Goal: Find specific page/section: Find specific page/section

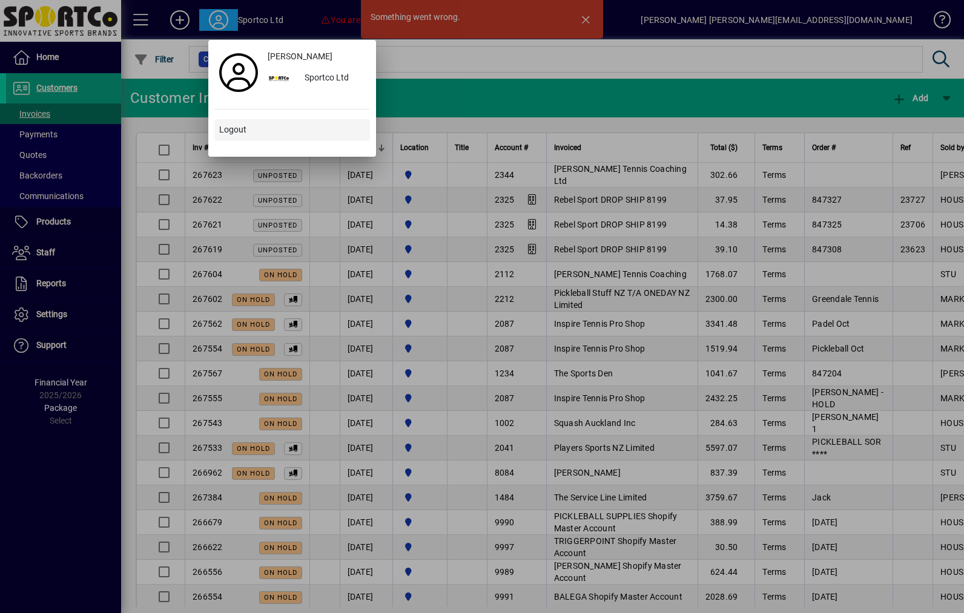
click at [289, 139] on span at bounding box center [292, 130] width 156 height 29
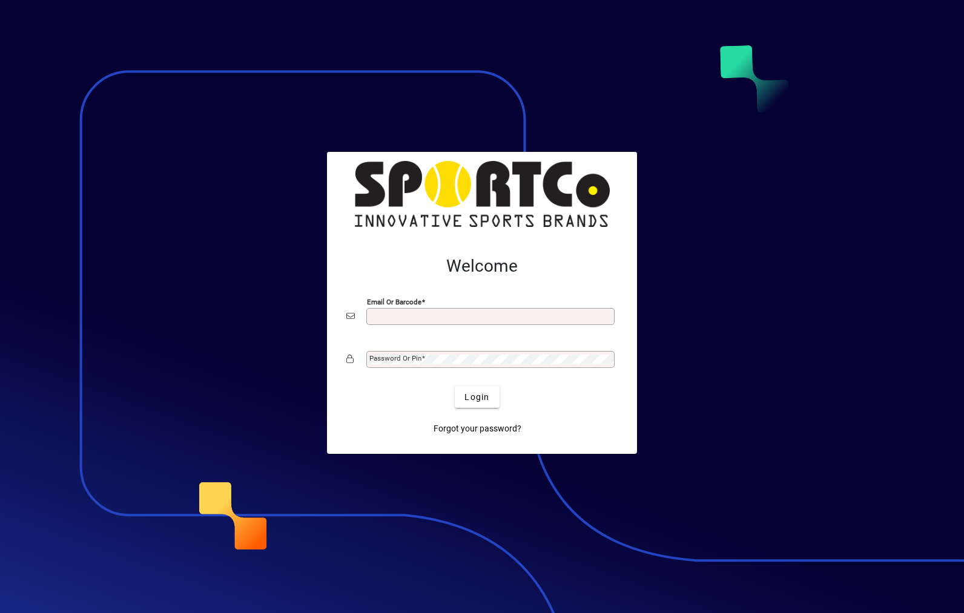
type input "**********"
click at [477, 397] on button "Login" at bounding box center [477, 397] width 44 height 22
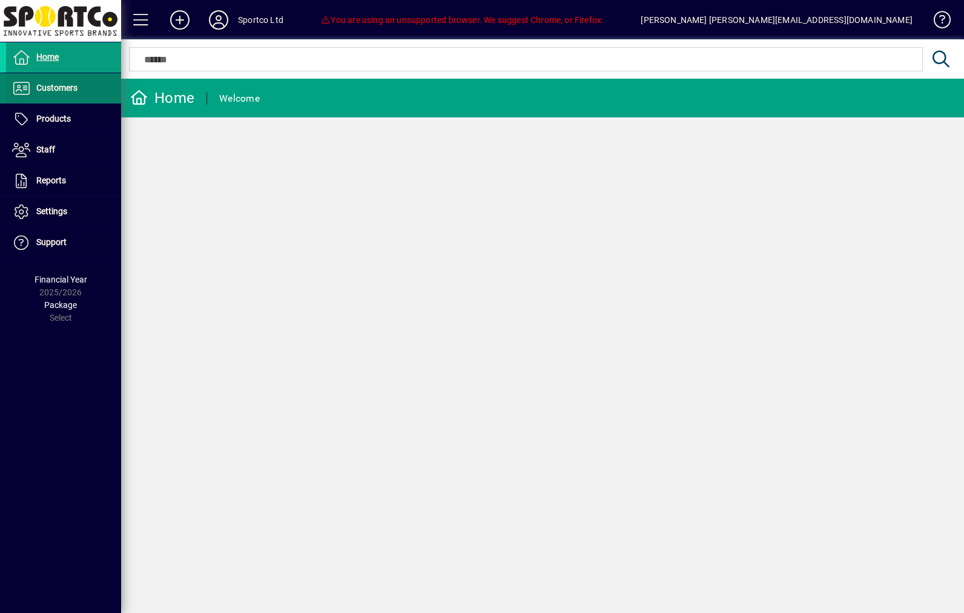
click at [44, 89] on span "Customers" at bounding box center [56, 88] width 41 height 10
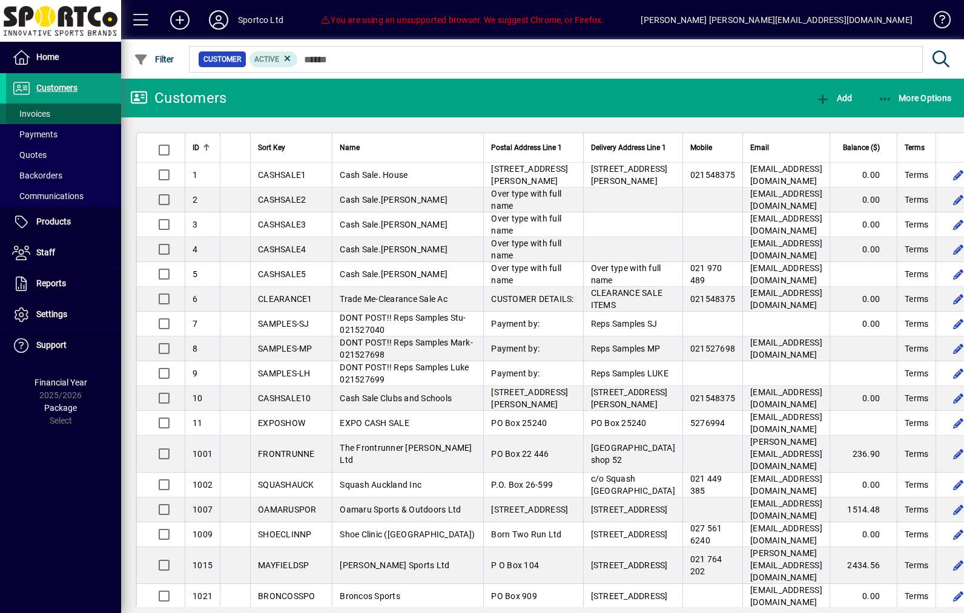
click at [27, 112] on span "Invoices" at bounding box center [31, 114] width 38 height 10
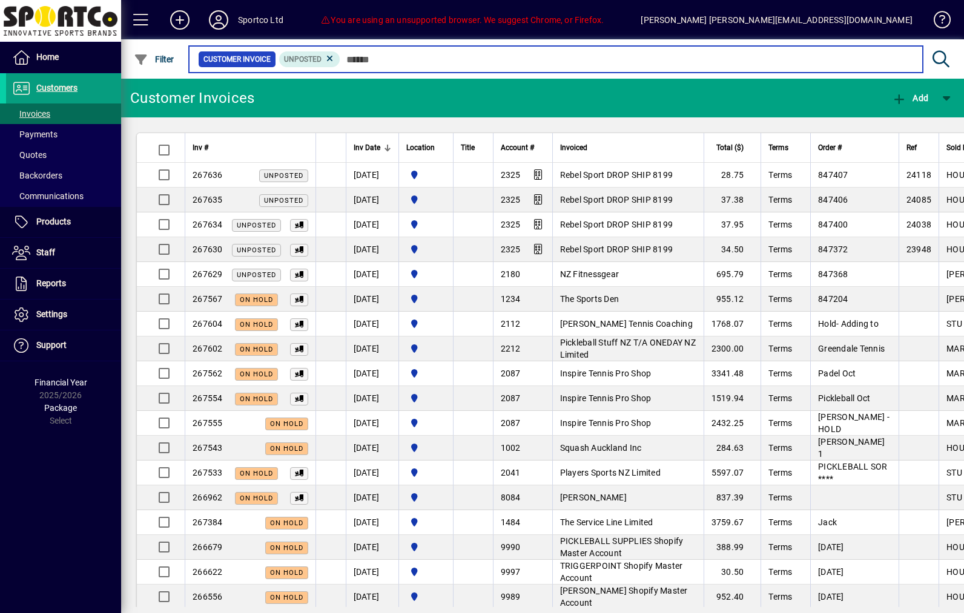
click at [369, 54] on input "text" at bounding box center [626, 59] width 573 height 17
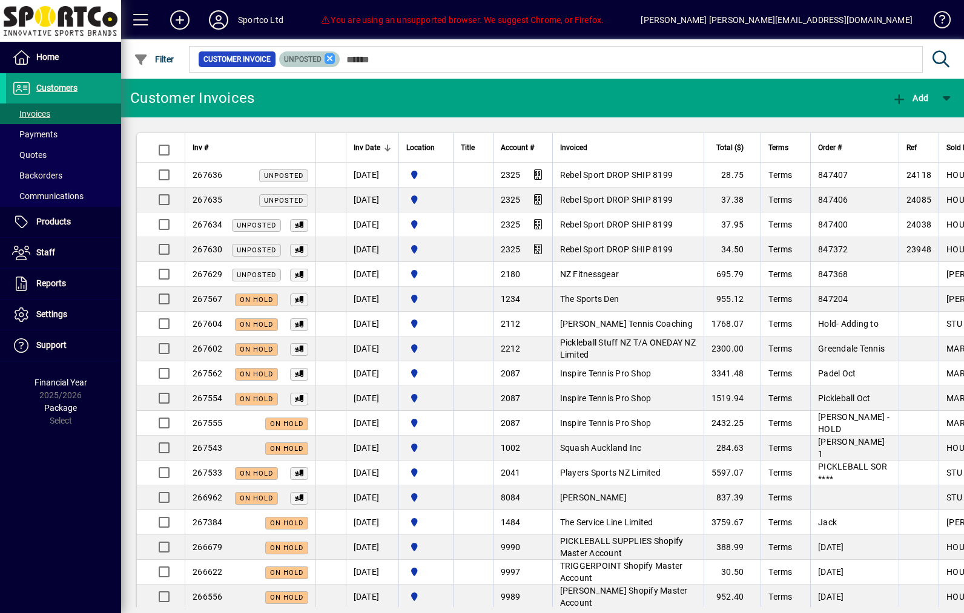
click at [335, 61] on icon at bounding box center [330, 58] width 11 height 11
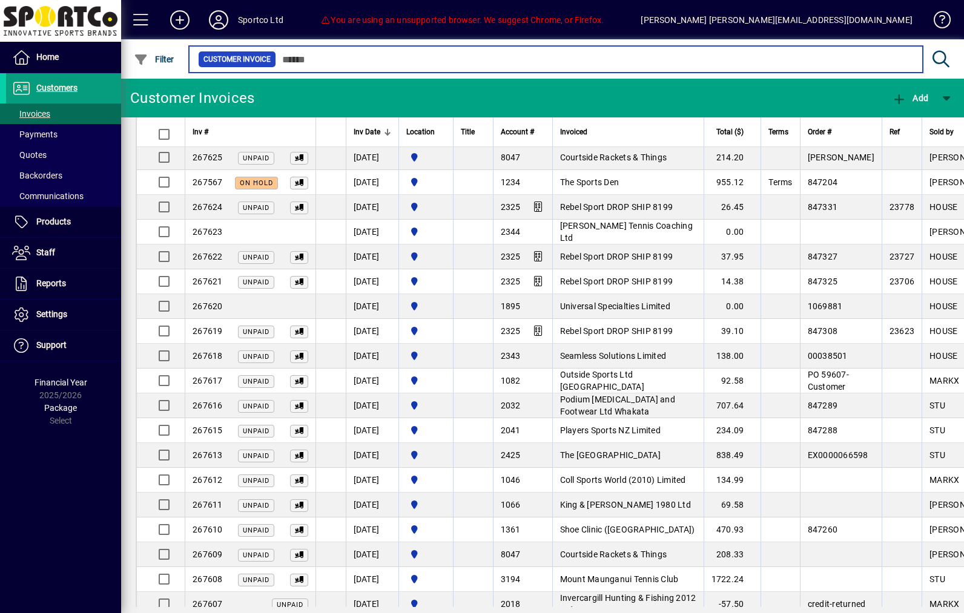
scroll to position [242, 0]
